Goal: Subscribe to service/newsletter

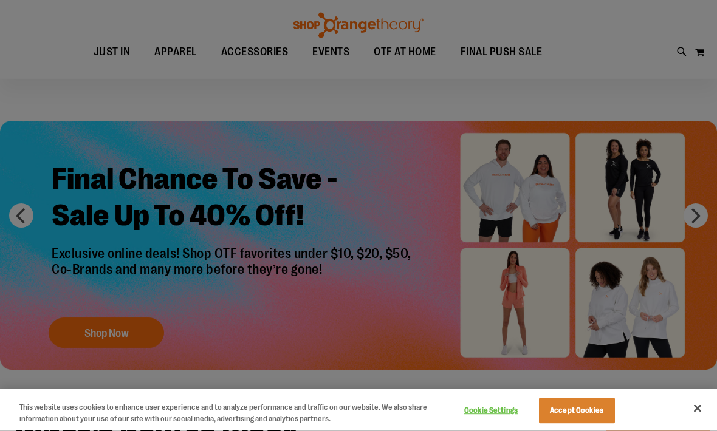
scroll to position [7, 0]
click at [698, 222] on div at bounding box center [358, 215] width 717 height 431
click at [694, 215] on div at bounding box center [358, 215] width 717 height 431
click at [131, 344] on div at bounding box center [358, 215] width 717 height 431
click at [224, 282] on div at bounding box center [358, 215] width 717 height 431
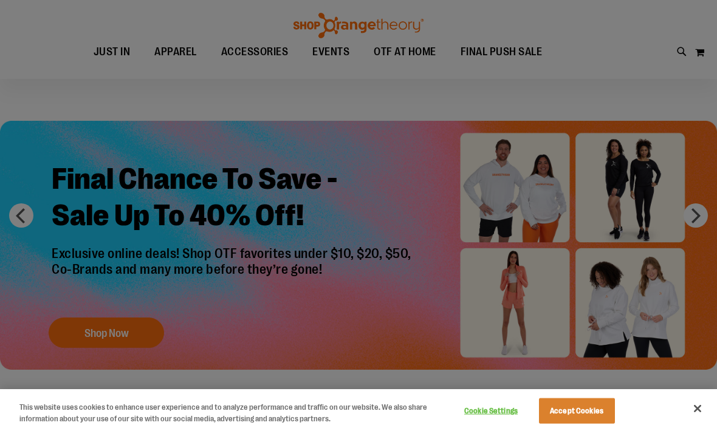
click at [235, 281] on div at bounding box center [358, 215] width 717 height 431
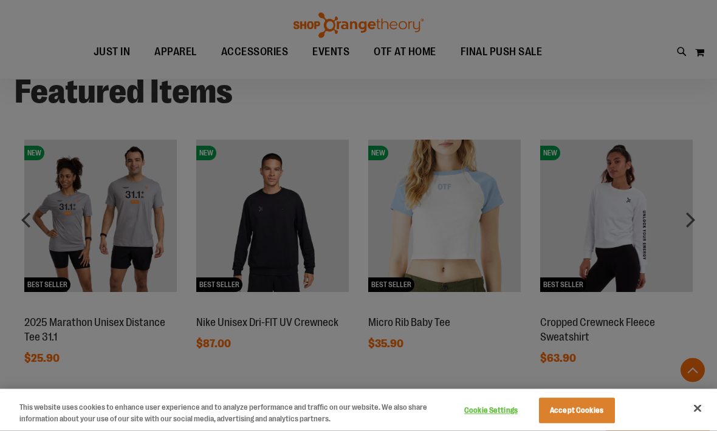
scroll to position [810, 0]
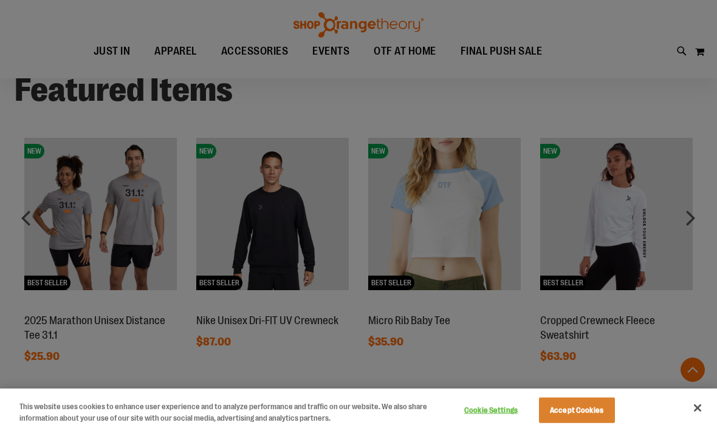
click at [696, 219] on div at bounding box center [358, 215] width 717 height 431
click at [697, 225] on div at bounding box center [358, 215] width 717 height 431
click at [702, 220] on div at bounding box center [358, 215] width 717 height 431
click at [697, 225] on div at bounding box center [358, 215] width 717 height 431
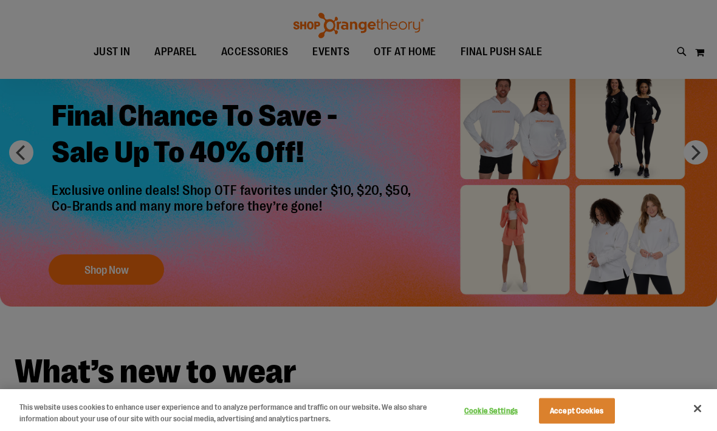
scroll to position [68, 0]
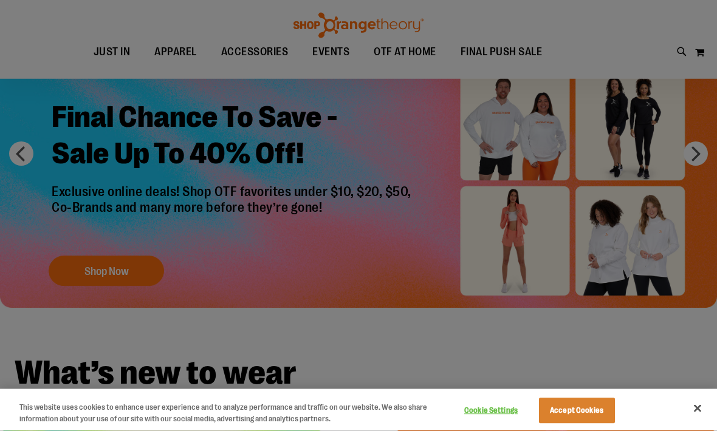
click at [704, 166] on div at bounding box center [358, 215] width 717 height 431
click at [702, 157] on div at bounding box center [358, 215] width 717 height 431
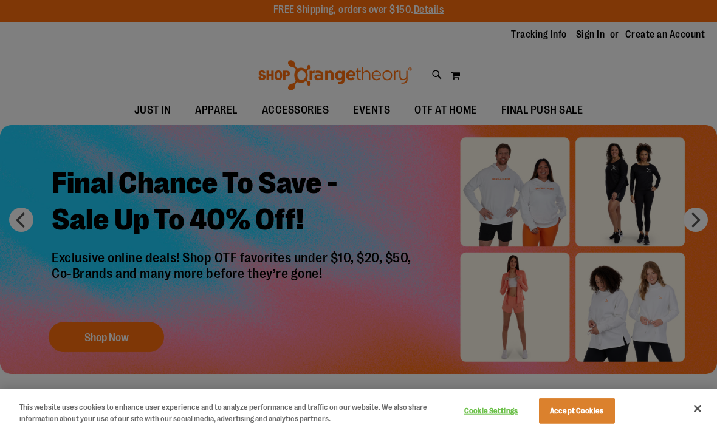
scroll to position [0, 0]
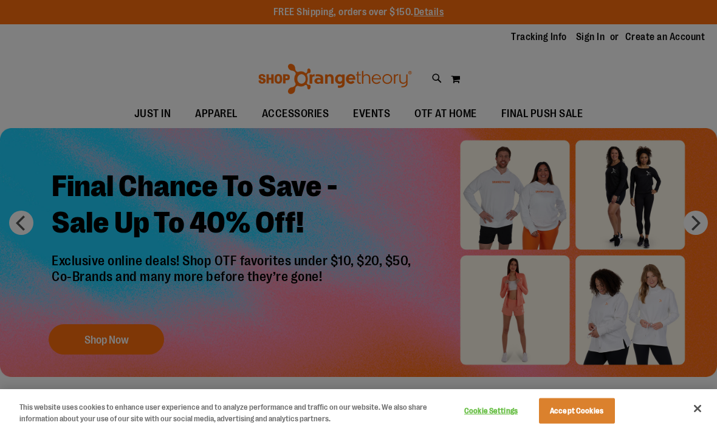
click at [534, 114] on div at bounding box center [358, 215] width 717 height 431
click at [539, 117] on div at bounding box center [358, 215] width 717 height 431
click at [537, 118] on div at bounding box center [358, 215] width 717 height 431
click at [216, 125] on div at bounding box center [358, 215] width 717 height 431
click at [218, 117] on div at bounding box center [358, 215] width 717 height 431
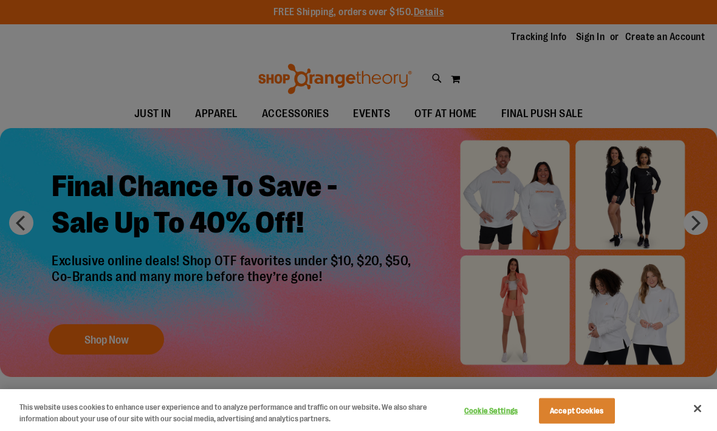
click at [594, 37] on div at bounding box center [358, 215] width 717 height 431
click at [595, 39] on div at bounding box center [358, 215] width 717 height 431
click at [600, 41] on div at bounding box center [358, 215] width 717 height 431
click at [595, 43] on div at bounding box center [358, 215] width 717 height 431
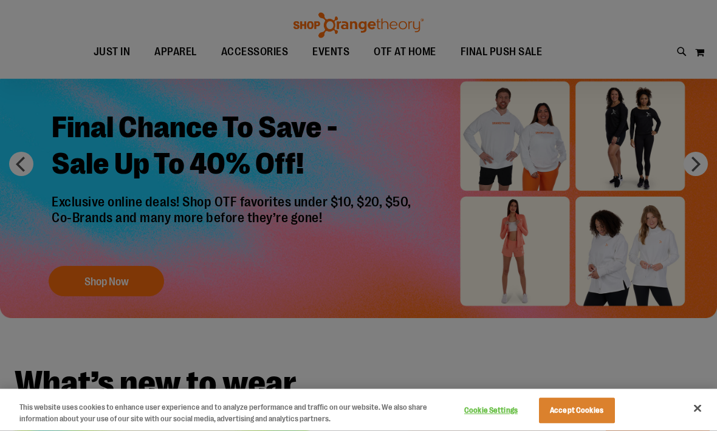
scroll to position [58, 0]
click at [134, 280] on div at bounding box center [358, 215] width 717 height 431
click at [139, 279] on div at bounding box center [358, 215] width 717 height 431
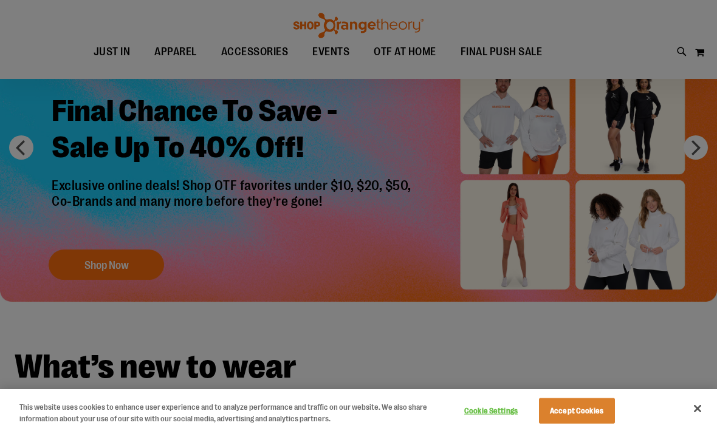
scroll to position [0, 0]
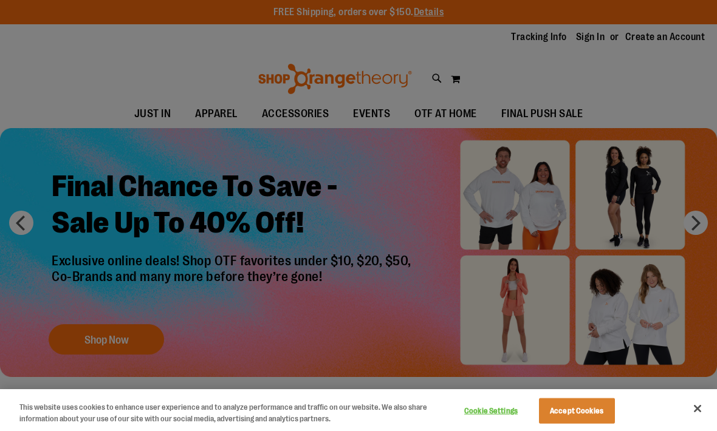
click at [541, 36] on div at bounding box center [358, 215] width 717 height 431
click at [541, 43] on div at bounding box center [358, 215] width 717 height 431
click at [550, 214] on div at bounding box center [358, 215] width 717 height 431
click at [696, 230] on div at bounding box center [358, 215] width 717 height 431
click at [693, 231] on div at bounding box center [358, 215] width 717 height 431
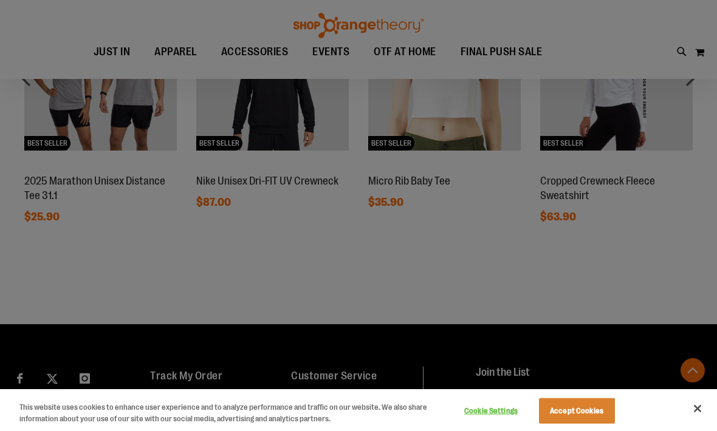
scroll to position [956, 0]
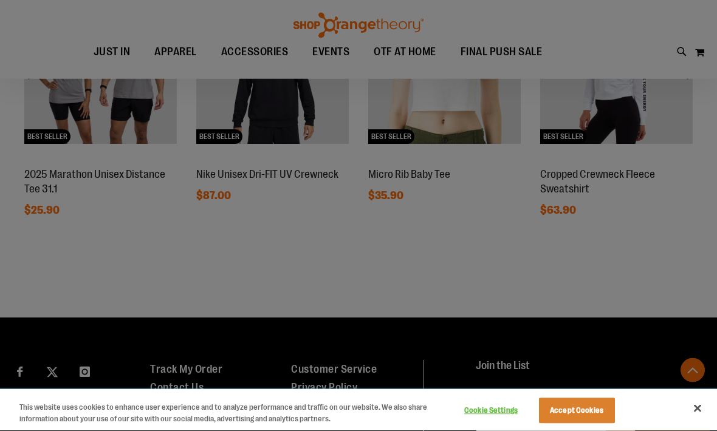
click at [577, 424] on button "Accept Cookies" at bounding box center [577, 412] width 76 height 26
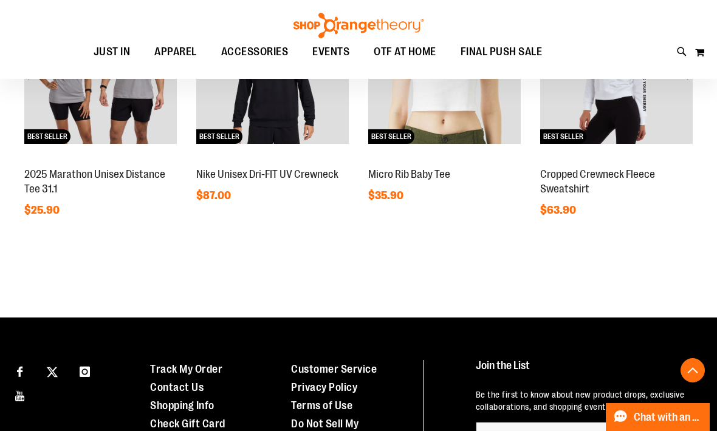
click at [575, 424] on button "Accept Cookies" at bounding box center [577, 412] width 76 height 26
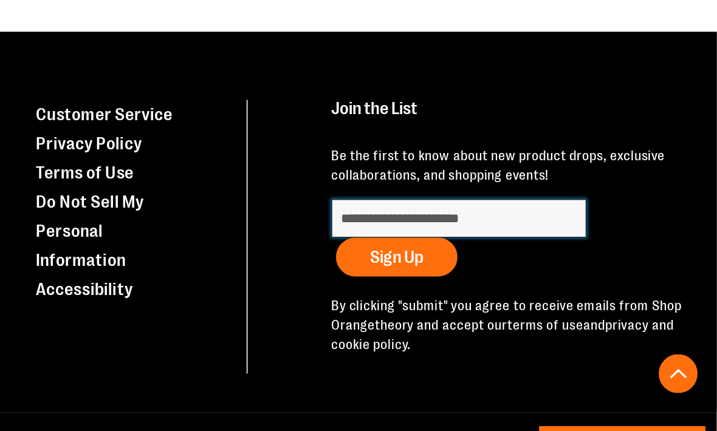
click at [476, 261] on input "Subscribe" at bounding box center [556, 273] width 160 height 24
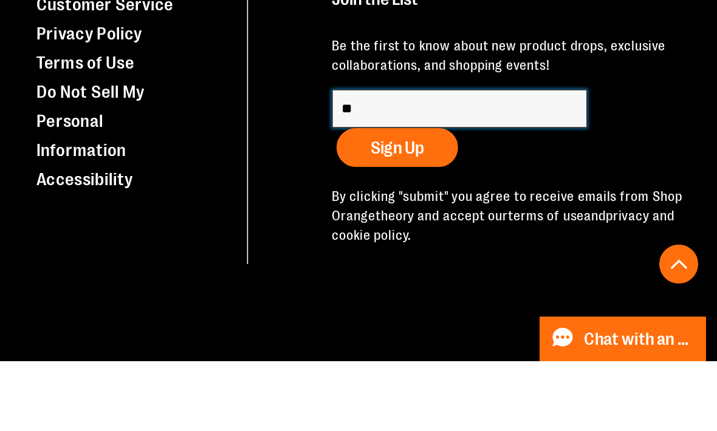
type input "***"
type input "**********"
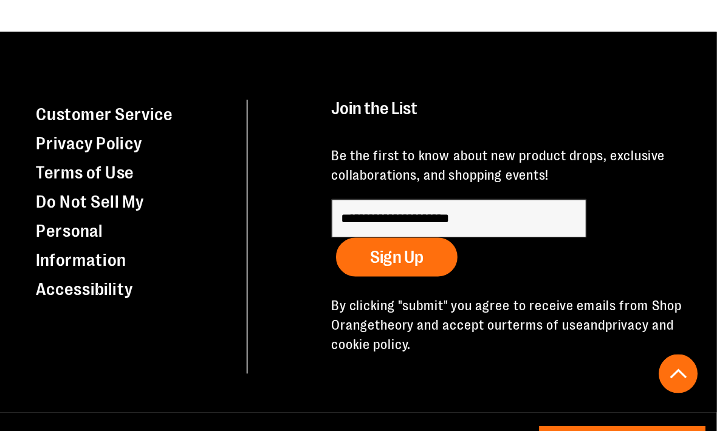
click at [500, 292] on span "Sign Up" at bounding box center [516, 298] width 33 height 12
